Goal: Check status: Check status

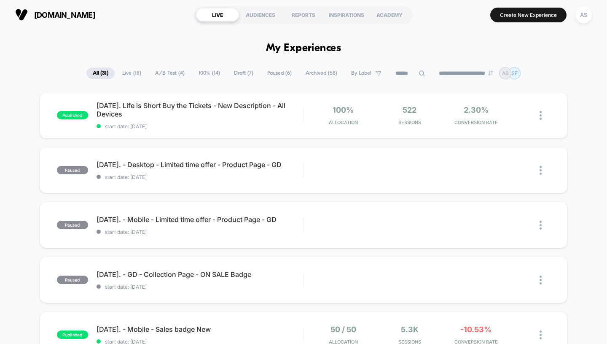
click at [123, 76] on span "Live ( 18 )" at bounding box center [132, 72] width 32 height 11
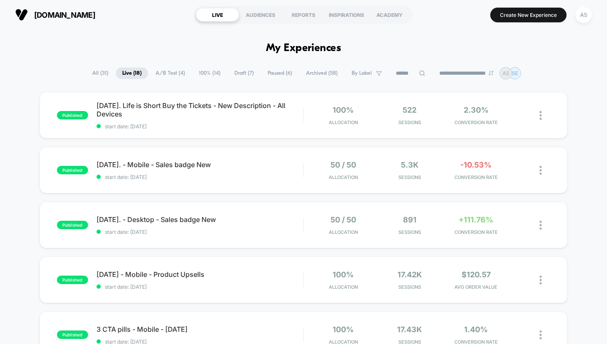
click at [95, 70] on span "All ( 31 )" at bounding box center [100, 72] width 29 height 11
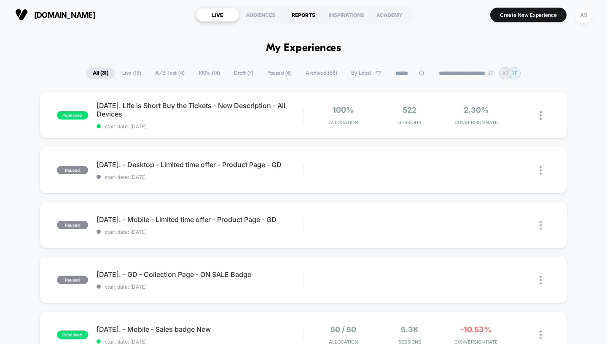
click at [304, 16] on div "REPORTS" at bounding box center [303, 14] width 43 height 13
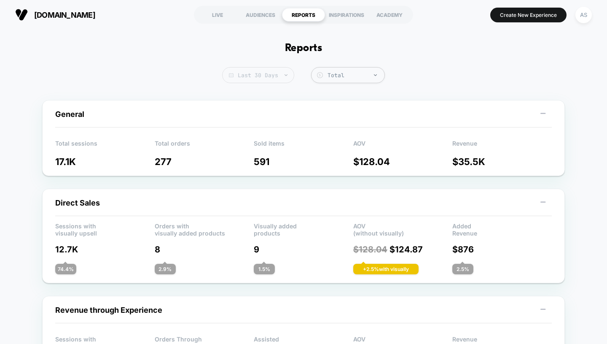
click at [268, 76] on span "Last 30 Days" at bounding box center [258, 75] width 72 height 16
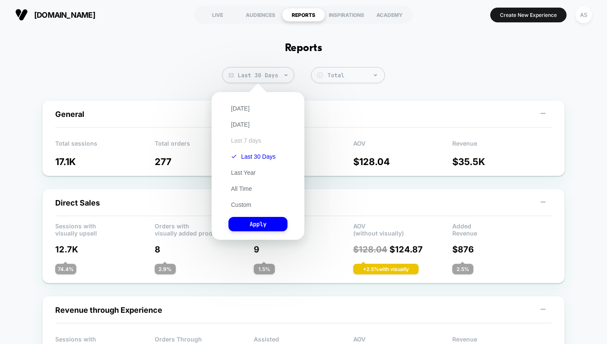
click at [258, 141] on button "Last 7 days" at bounding box center [246, 141] width 35 height 8
click at [273, 224] on button "Apply" at bounding box center [258, 224] width 59 height 14
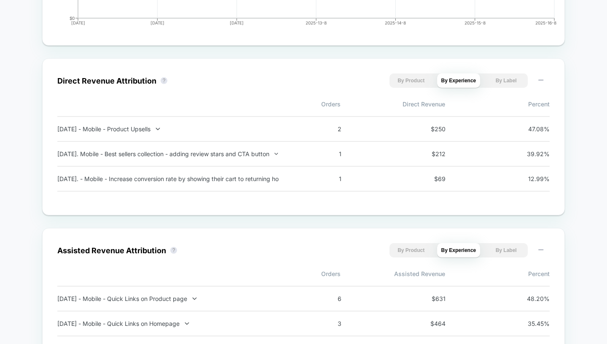
scroll to position [543, 0]
click at [163, 128] on div "[DATE] - Mobile - Product Upsells" at bounding box center [168, 128] width 222 height 7
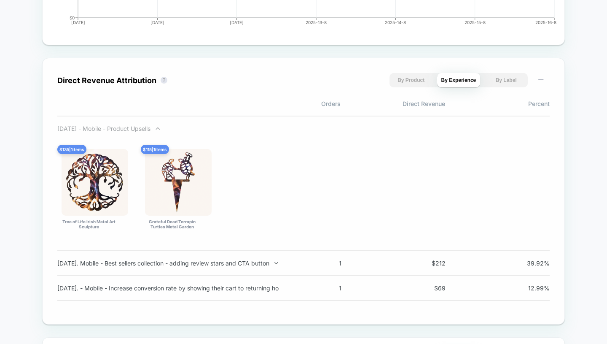
click at [161, 130] on icon at bounding box center [158, 128] width 6 height 6
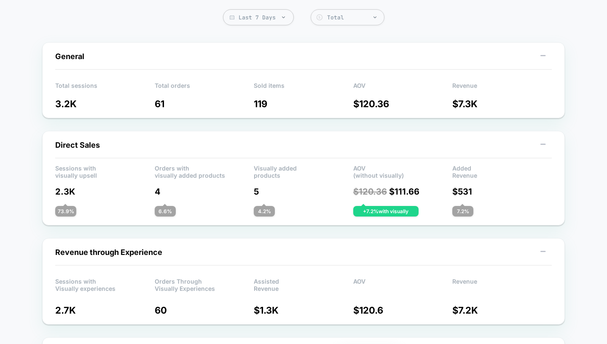
scroll to position [0, 0]
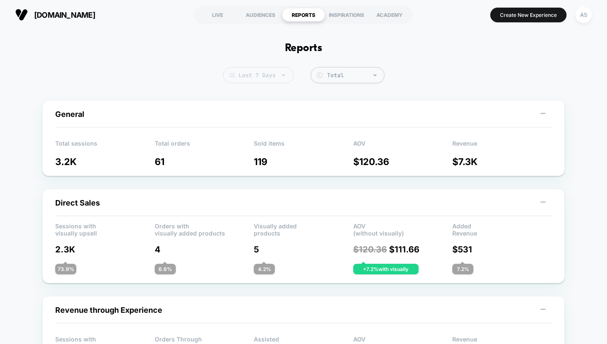
click at [269, 73] on span "Last 7 Days" at bounding box center [258, 75] width 71 height 16
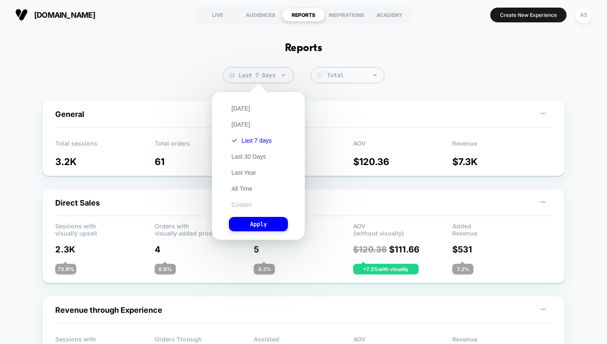
click at [249, 201] on button "Custom" at bounding box center [241, 205] width 25 height 8
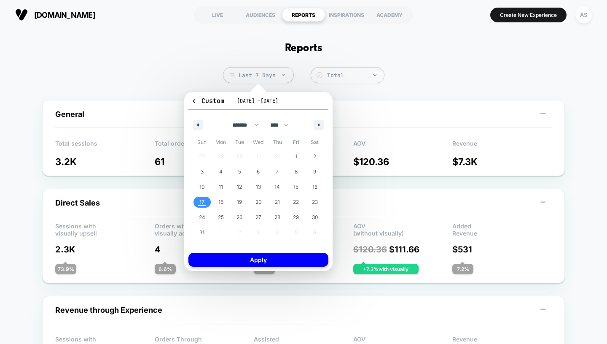
click at [223, 183] on span "11" at bounding box center [221, 186] width 4 height 15
click at [204, 202] on span "17" at bounding box center [201, 201] width 5 height 15
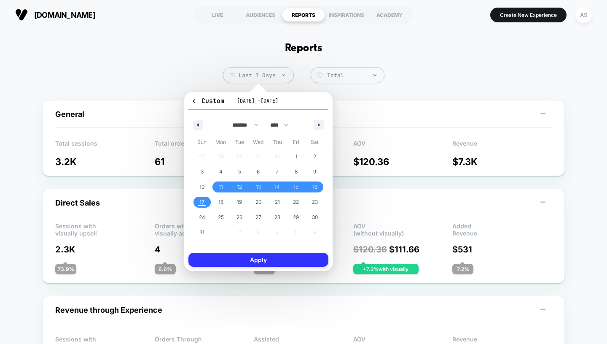
click at [233, 257] on button "Apply" at bounding box center [258, 260] width 140 height 14
